Goal: Use online tool/utility: Use online tool/utility

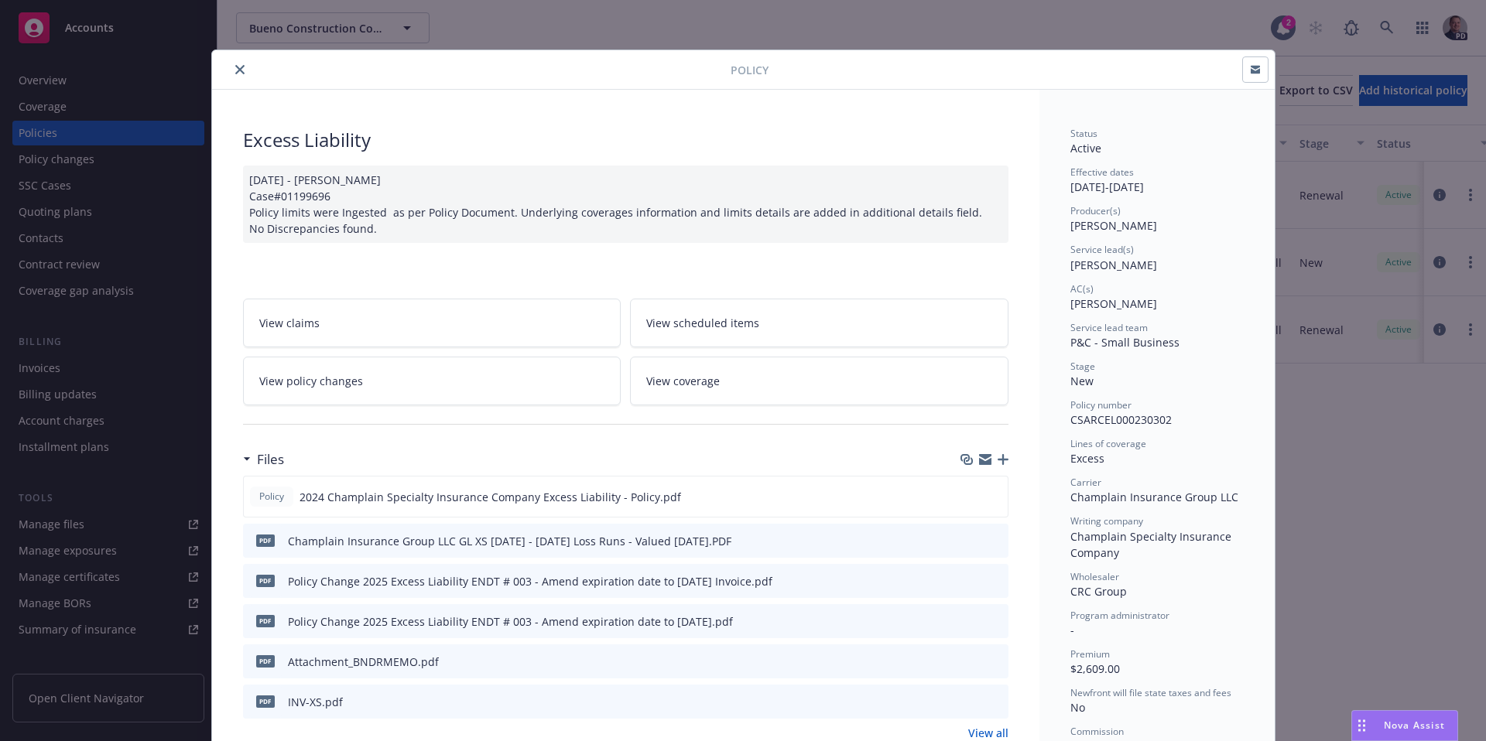
scroll to position [268, 0]
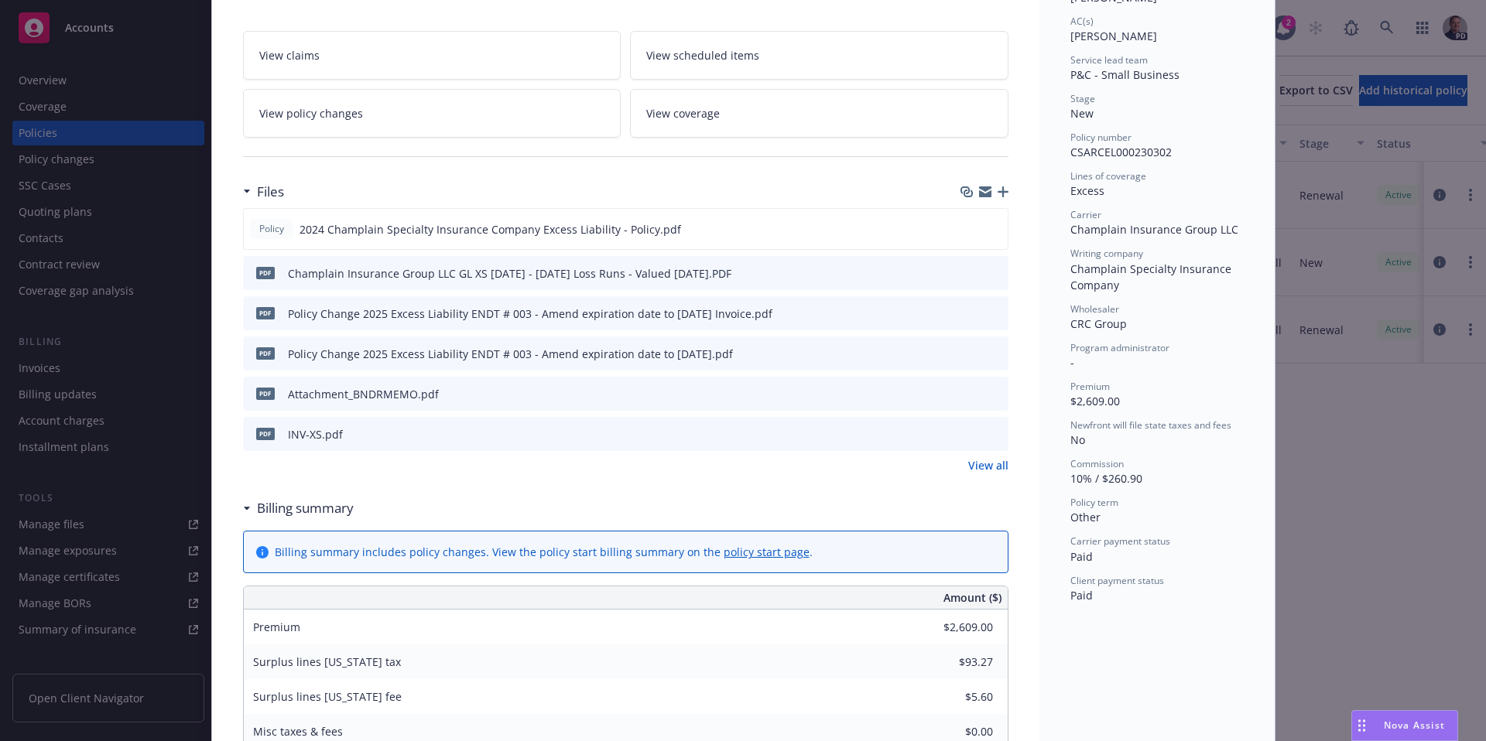
click at [1429, 724] on span "Nova Assist" at bounding box center [1414, 725] width 61 height 13
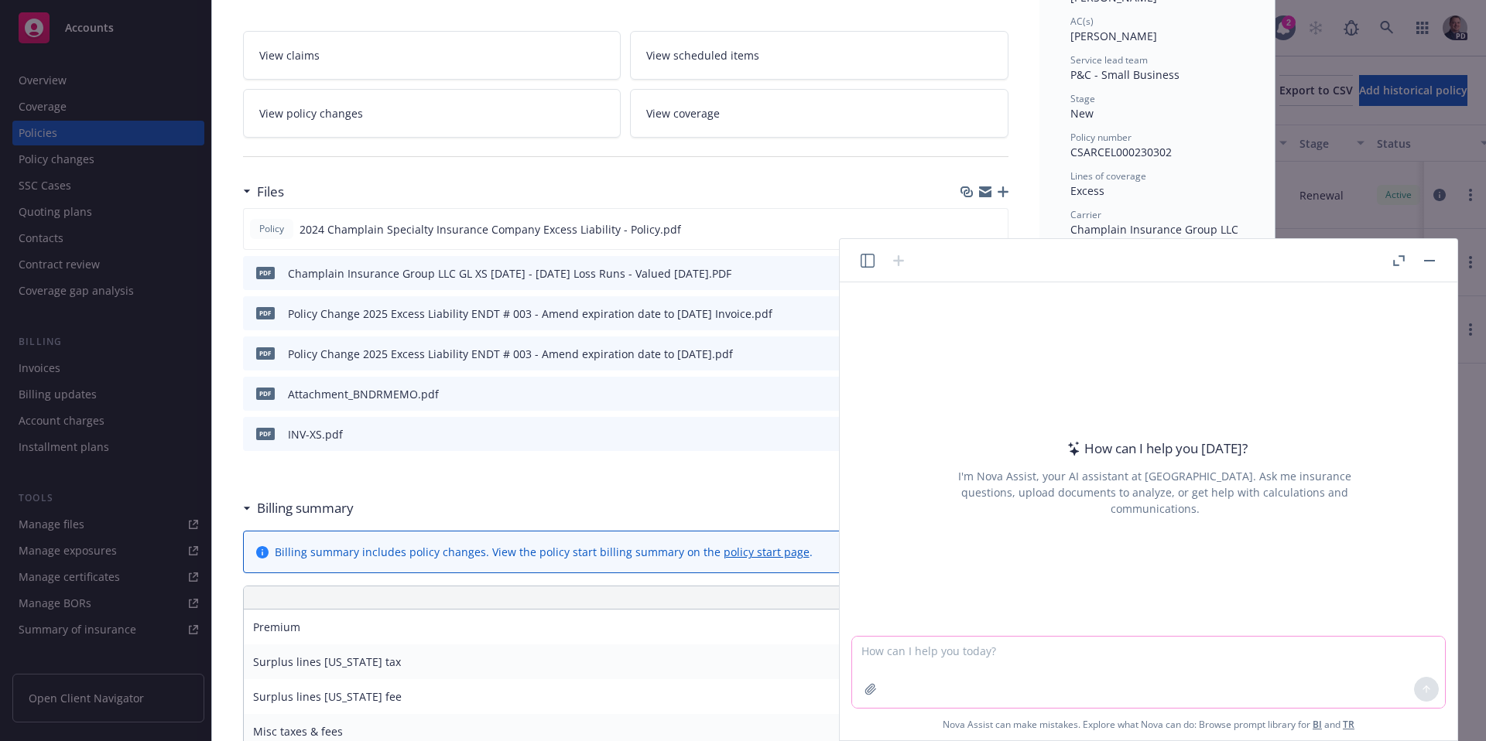
click at [875, 693] on icon "button" at bounding box center [870, 689] width 12 height 12
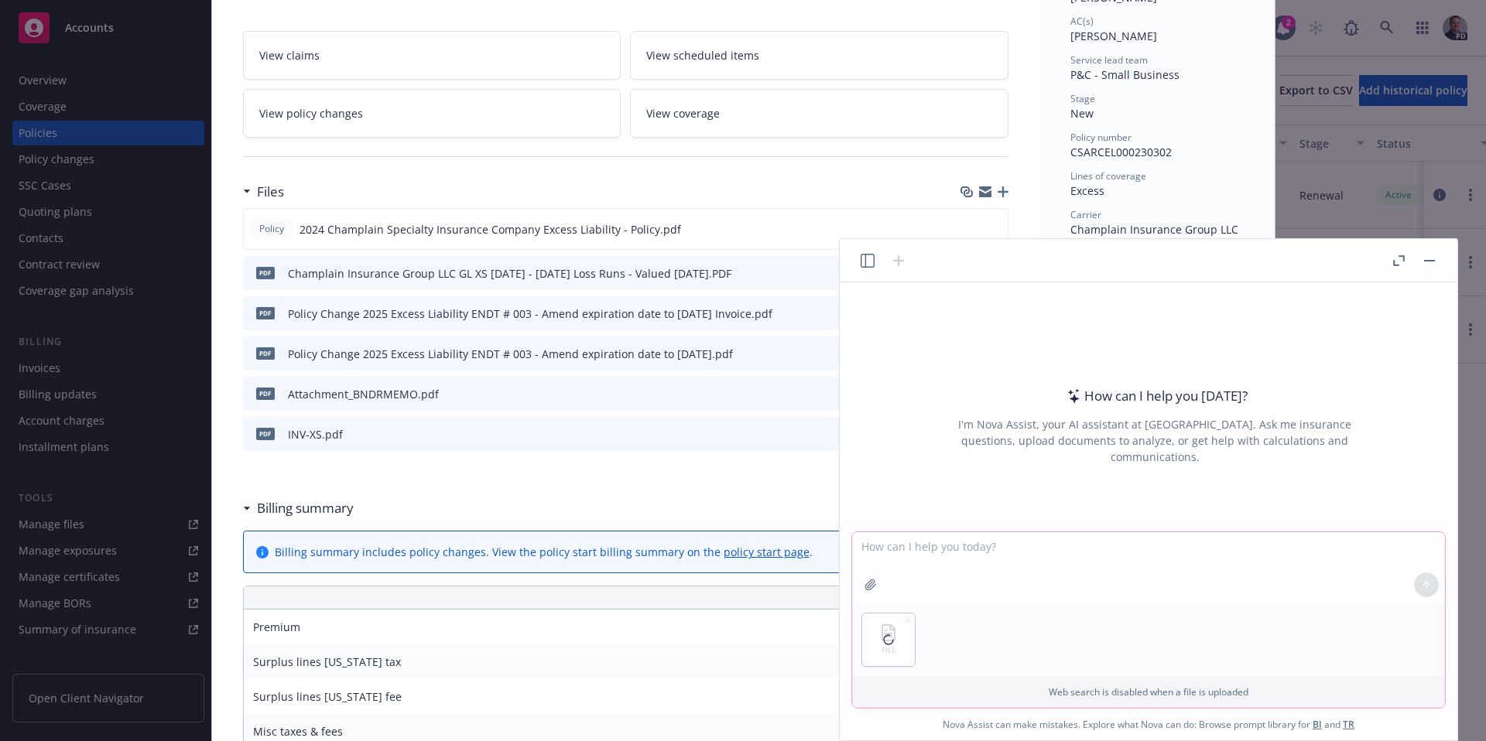
click at [872, 588] on icon "button" at bounding box center [870, 585] width 12 height 12
click at [870, 582] on icon "button" at bounding box center [870, 585] width 12 height 12
click at [977, 547] on textarea at bounding box center [1148, 567] width 593 height 71
type textarea "H"
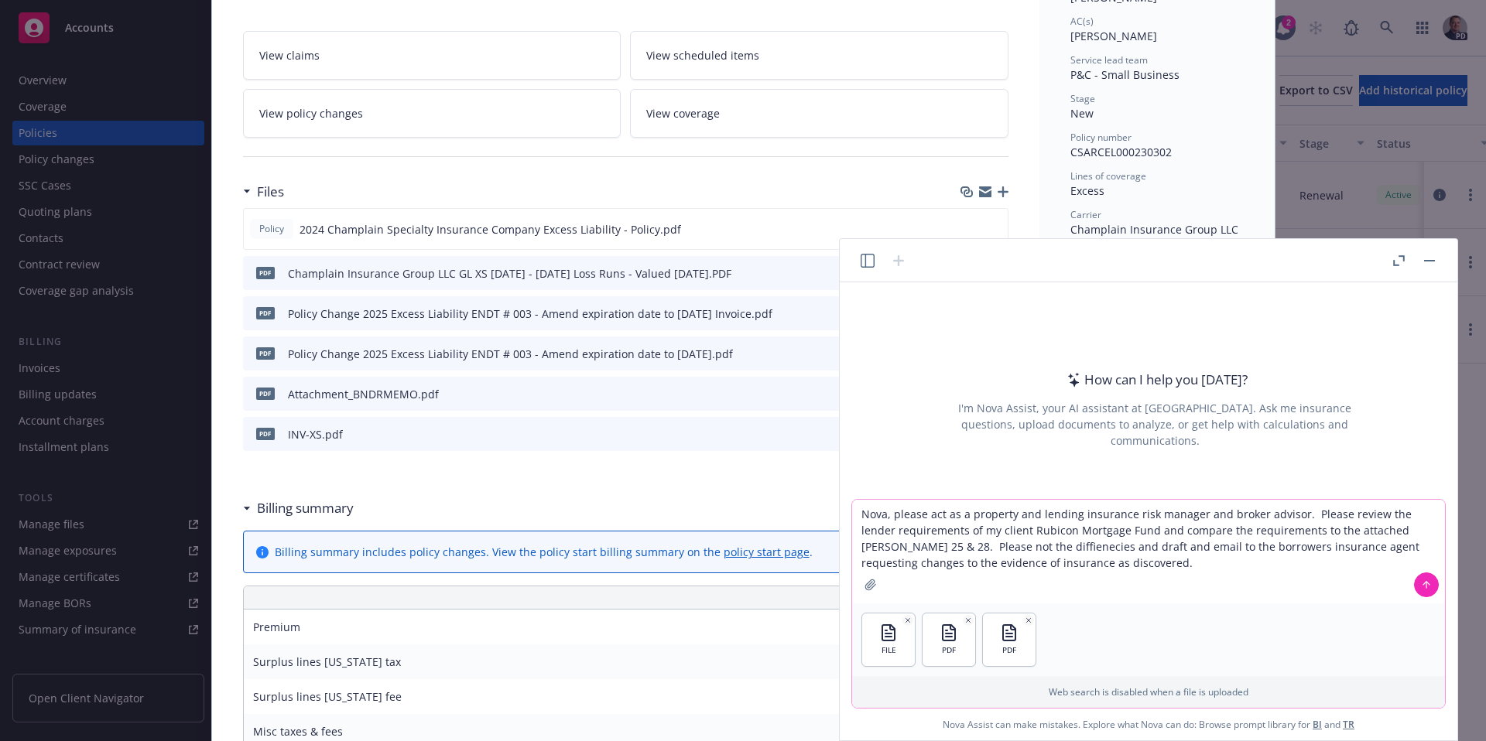
click at [982, 546] on textarea "Nova, please act as a property and lending insurance risk manager and broker ad…" at bounding box center [1148, 552] width 593 height 104
click at [980, 546] on textarea "Nova, please act as a property and lending insurance risk manager and broker ad…" at bounding box center [1148, 552] width 593 height 104
click at [974, 546] on textarea "Nova, please act as a property and lending insurance risk manager and broker ad…" at bounding box center [1148, 552] width 593 height 104
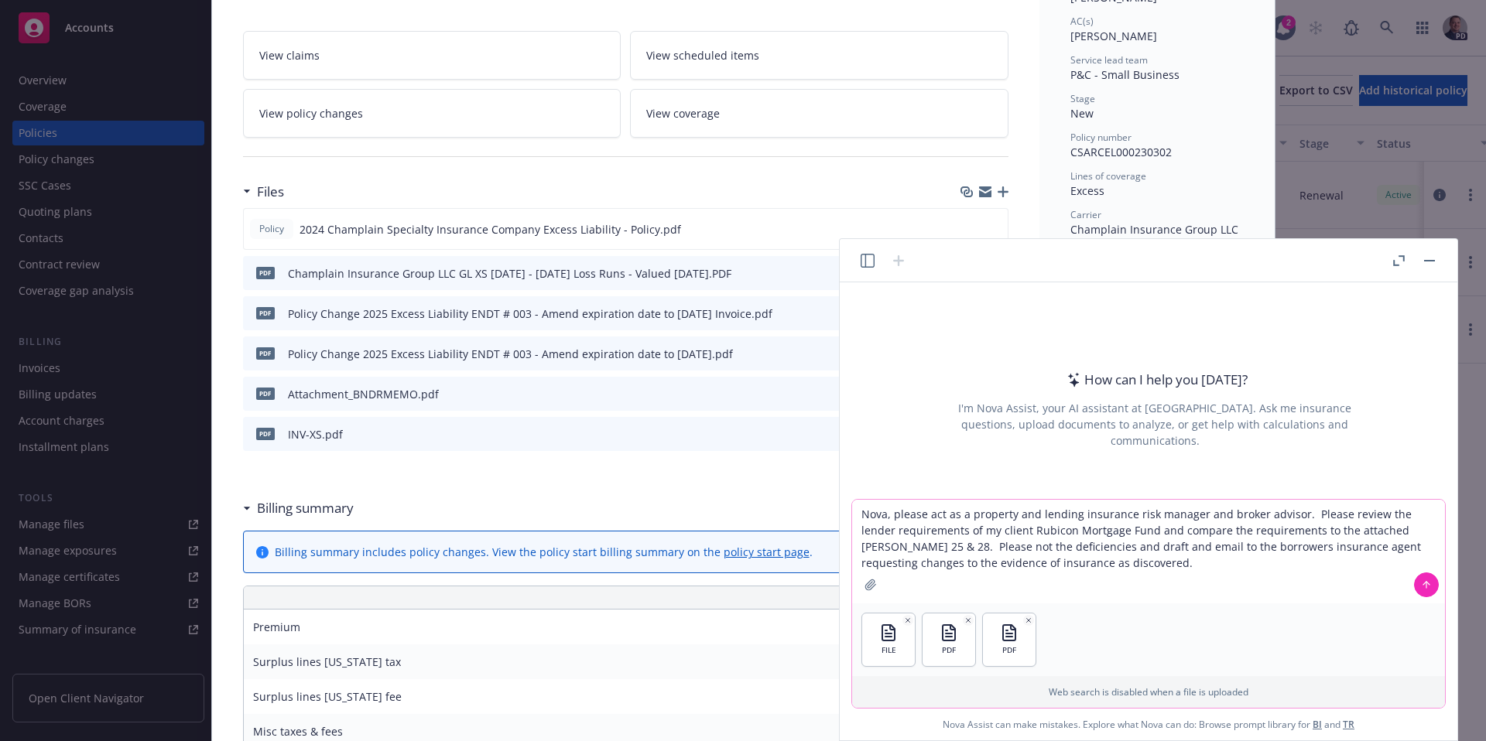
click at [1146, 592] on textarea "Nova, please act as a property and lending insurance risk manager and broker ad…" at bounding box center [1148, 552] width 593 height 104
type textarea "Nova, please act as a property and lending insurance risk manager and broker ad…"
click at [1425, 584] on icon at bounding box center [1426, 585] width 11 height 11
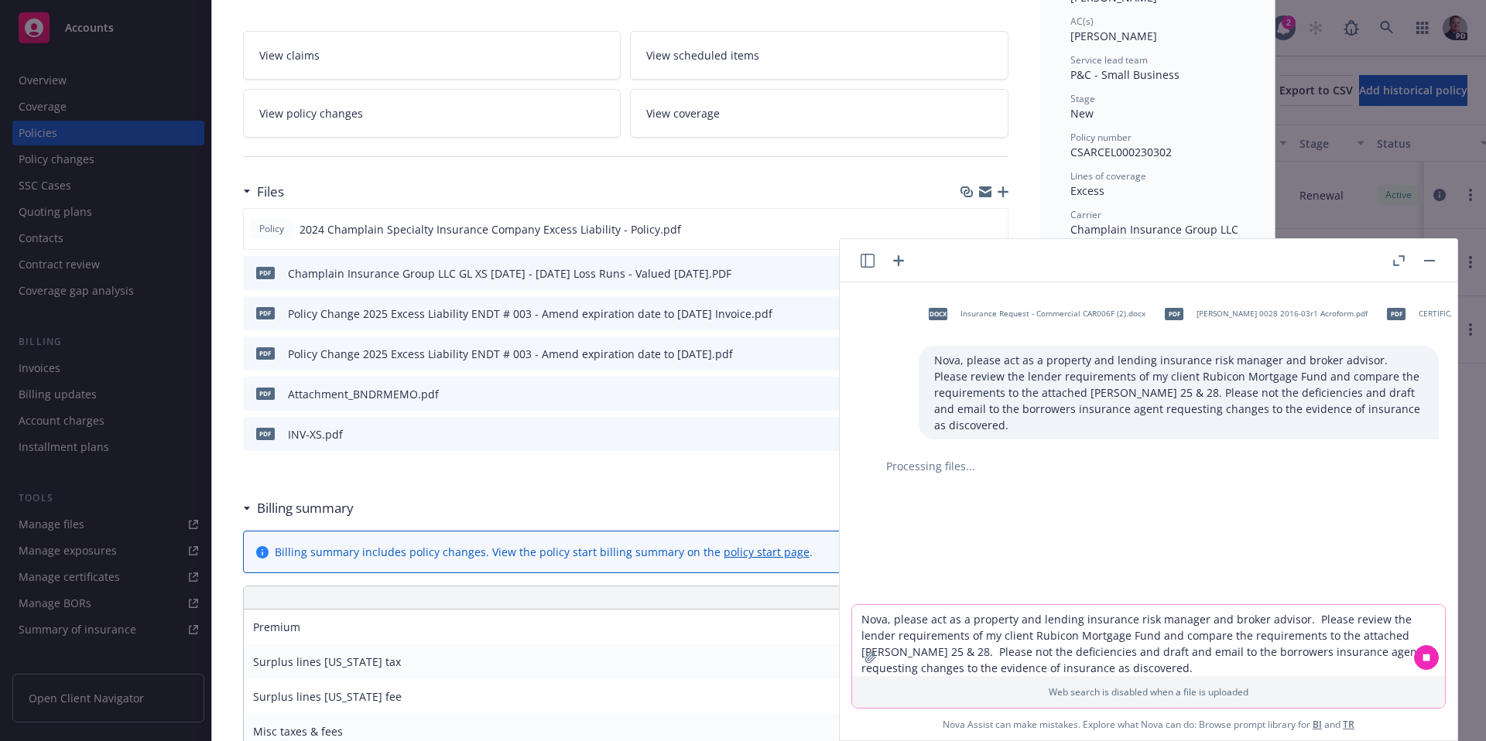
click at [1401, 255] on icon "button" at bounding box center [1399, 260] width 12 height 11
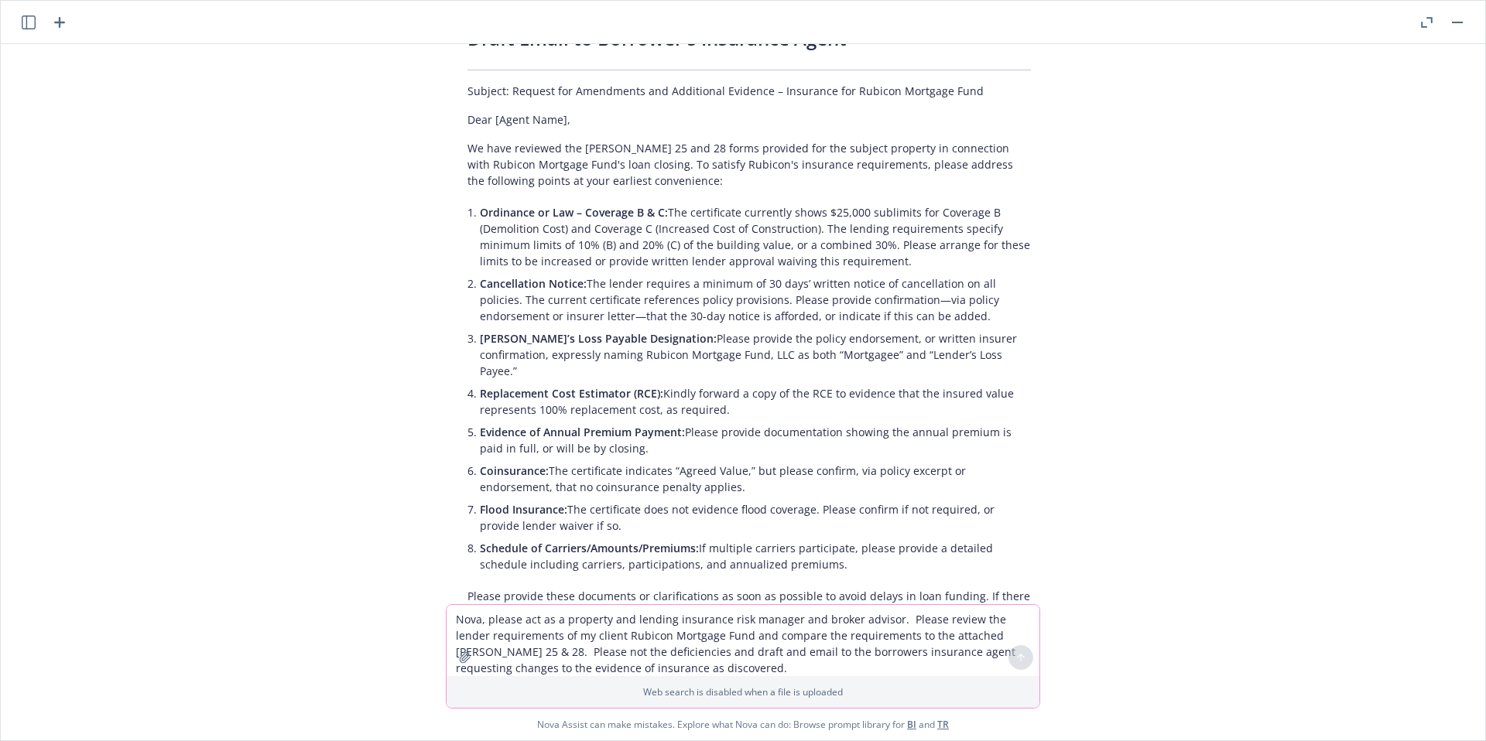
scroll to position [1018, 0]
drag, startPoint x: 467, startPoint y: 91, endPoint x: 730, endPoint y: 232, distance: 299.5
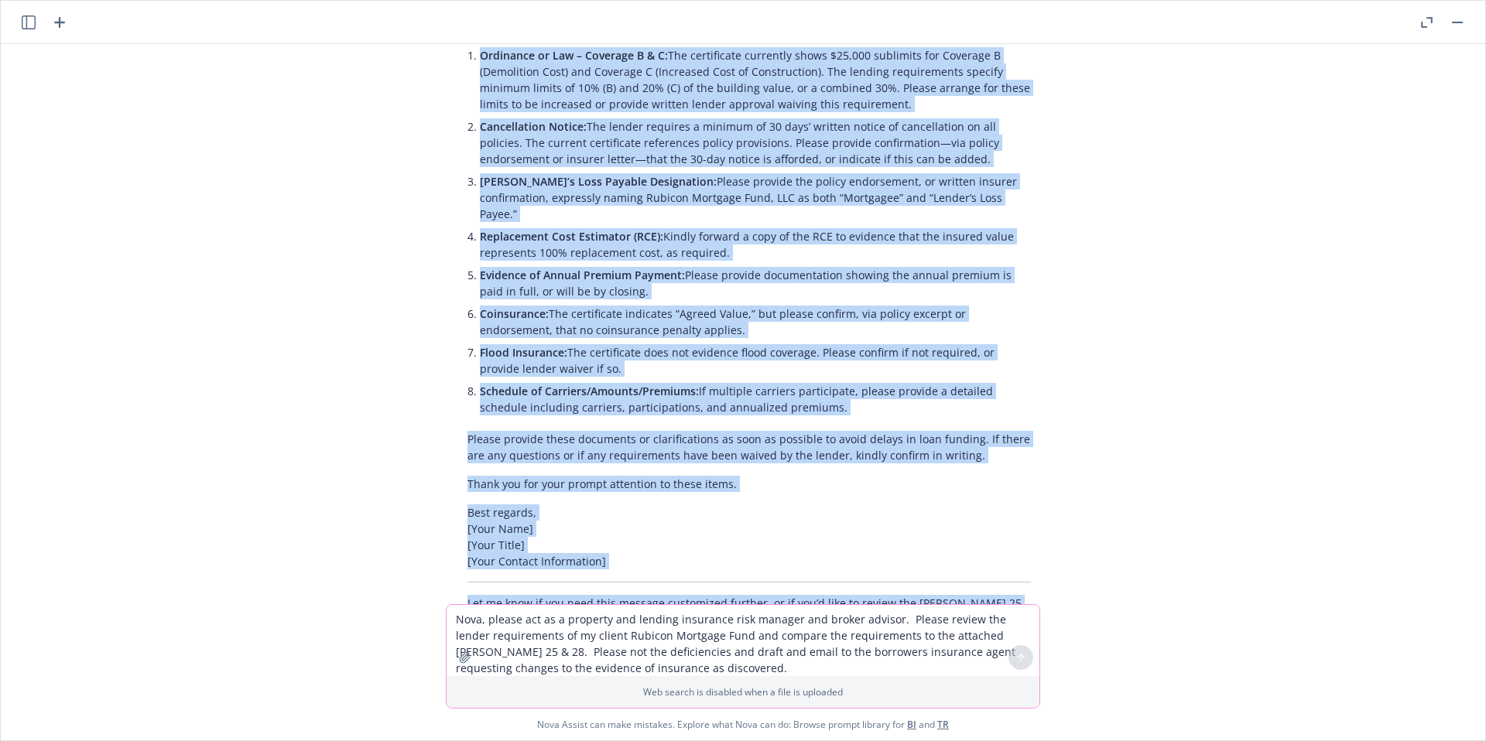
scroll to position [1195, 0]
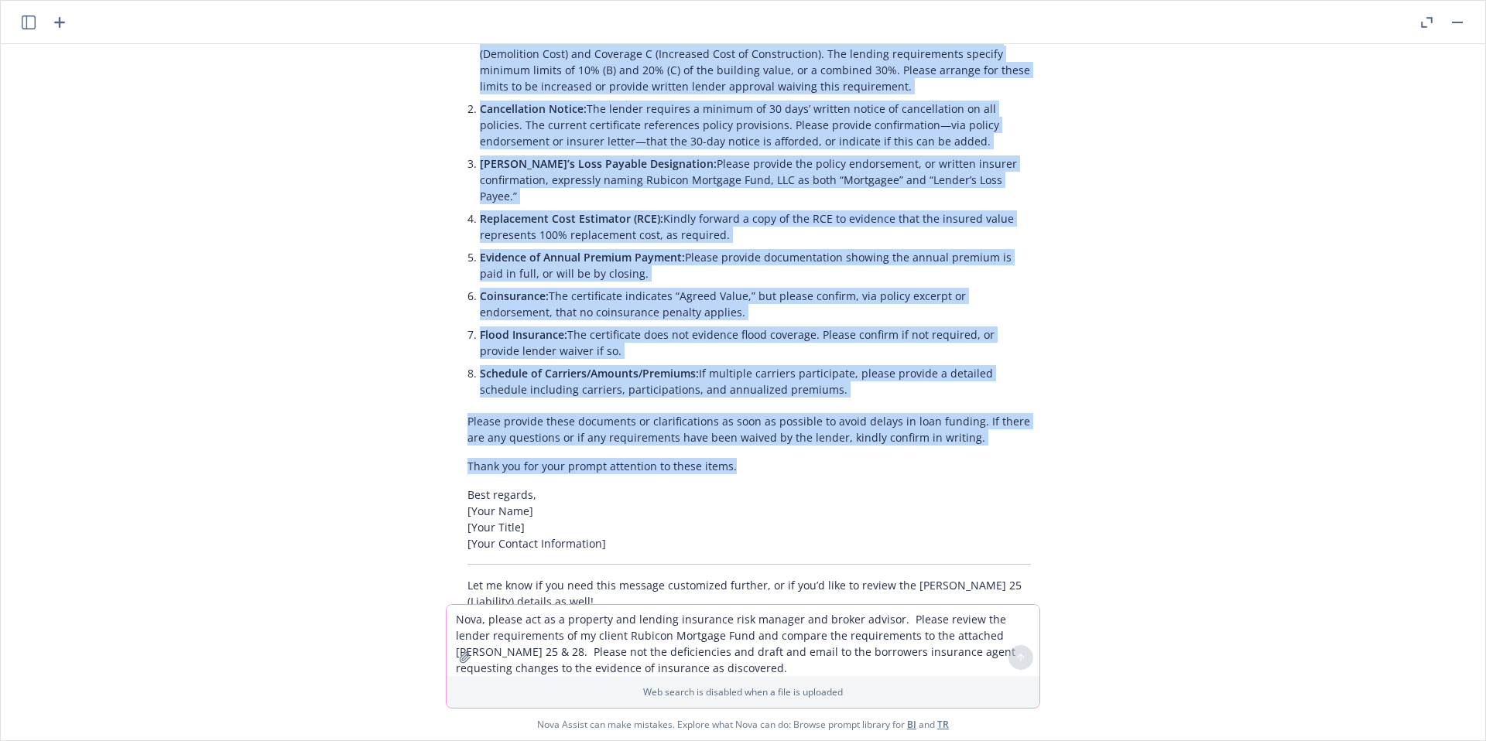
drag, startPoint x: 464, startPoint y: 88, endPoint x: 994, endPoint y: 420, distance: 626.1
copy div "Lore [Ipsum Dolo], Si amet consecte adi ELITS 30 doe 42 tempo incididu utl etd …"
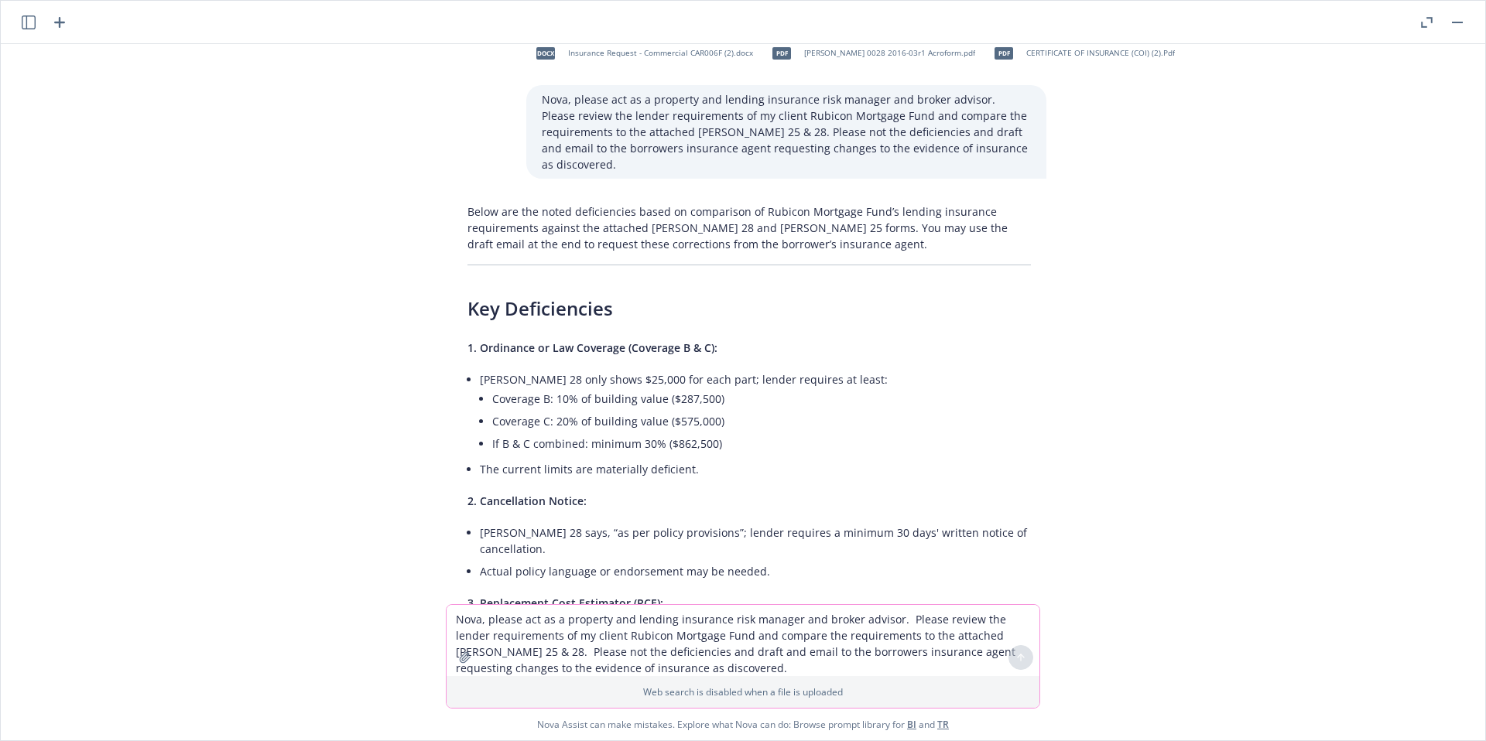
scroll to position [0, 0]
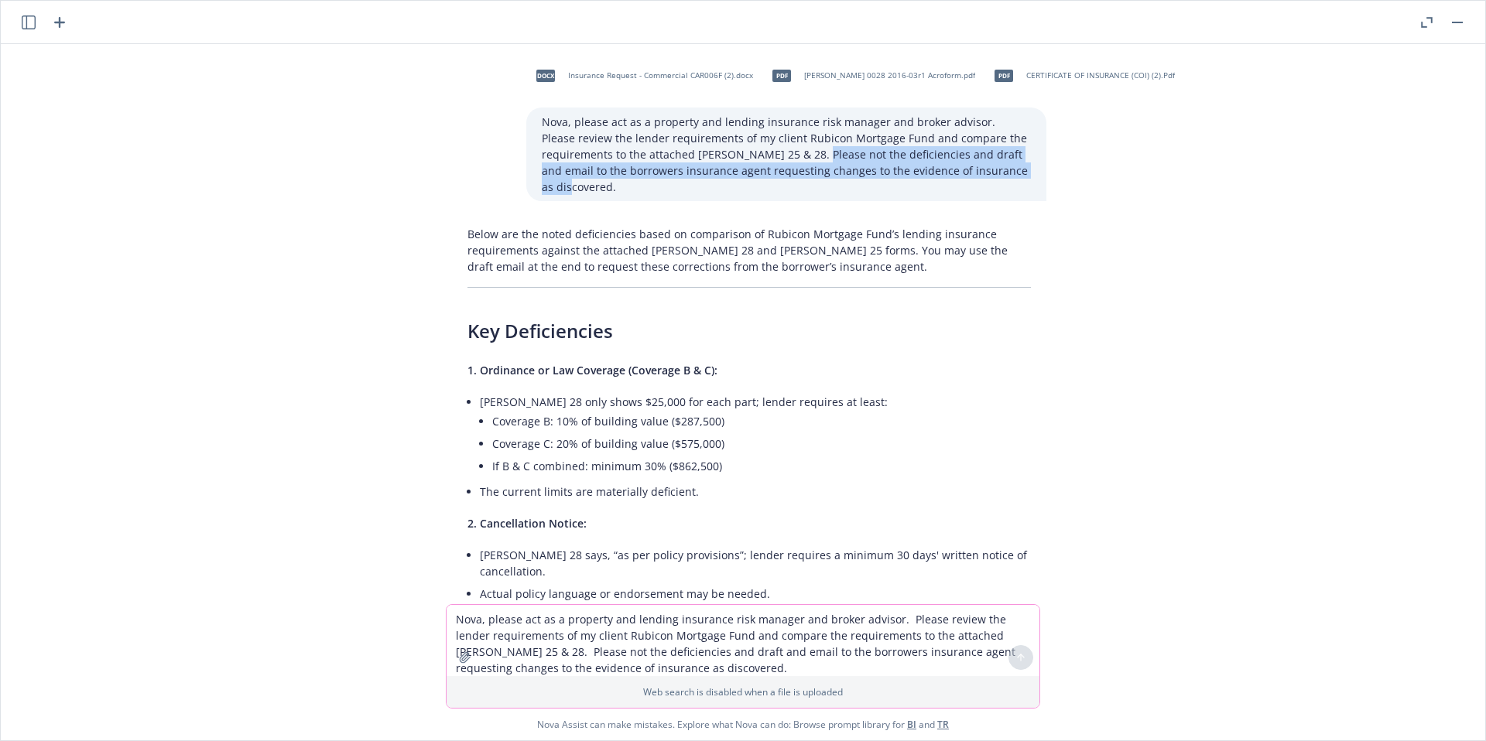
drag, startPoint x: 1028, startPoint y: 173, endPoint x: 811, endPoint y: 162, distance: 217.0
click at [811, 162] on div "Nova, please act as a property and lending insurance risk manager and broker ad…" at bounding box center [786, 155] width 520 height 94
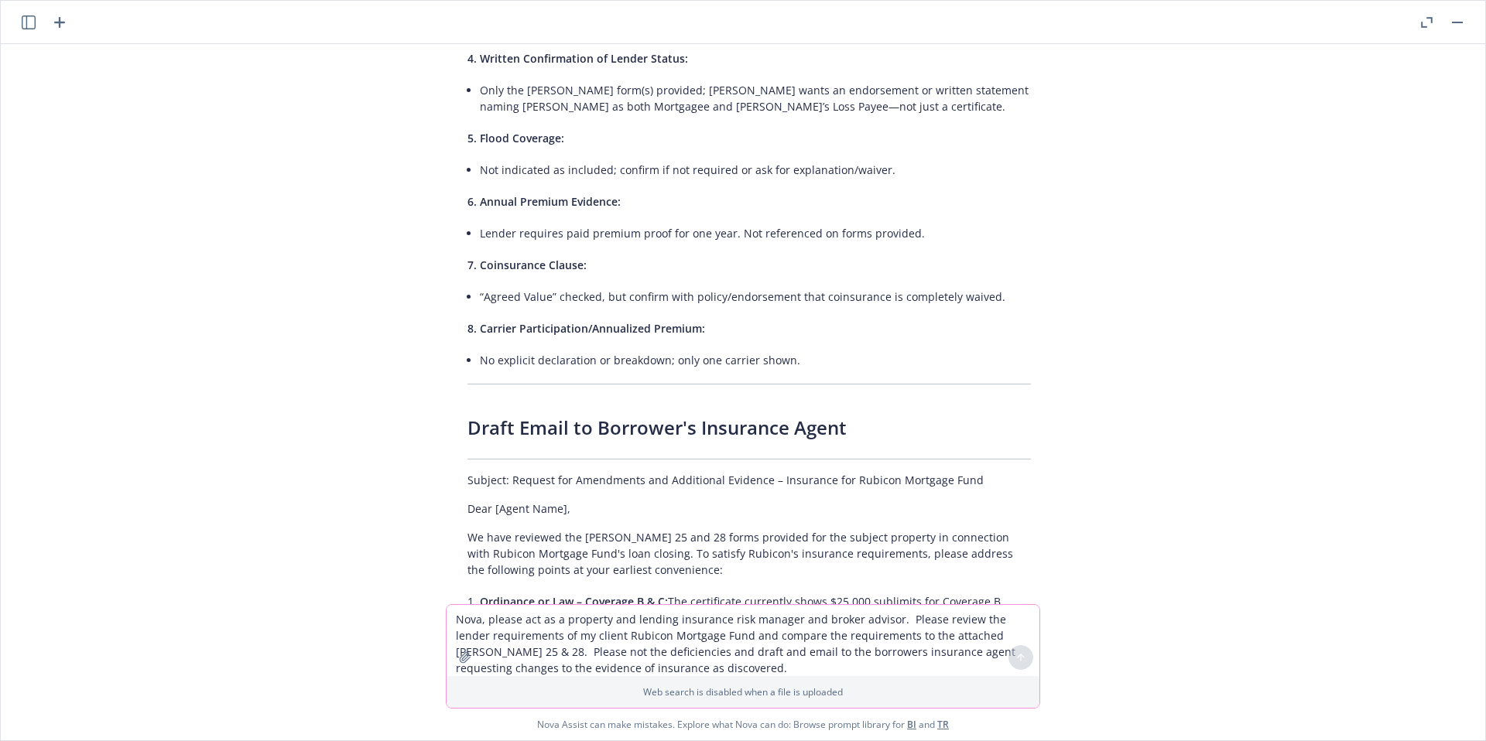
scroll to position [1195, 0]
